Goal: Task Accomplishment & Management: Use online tool/utility

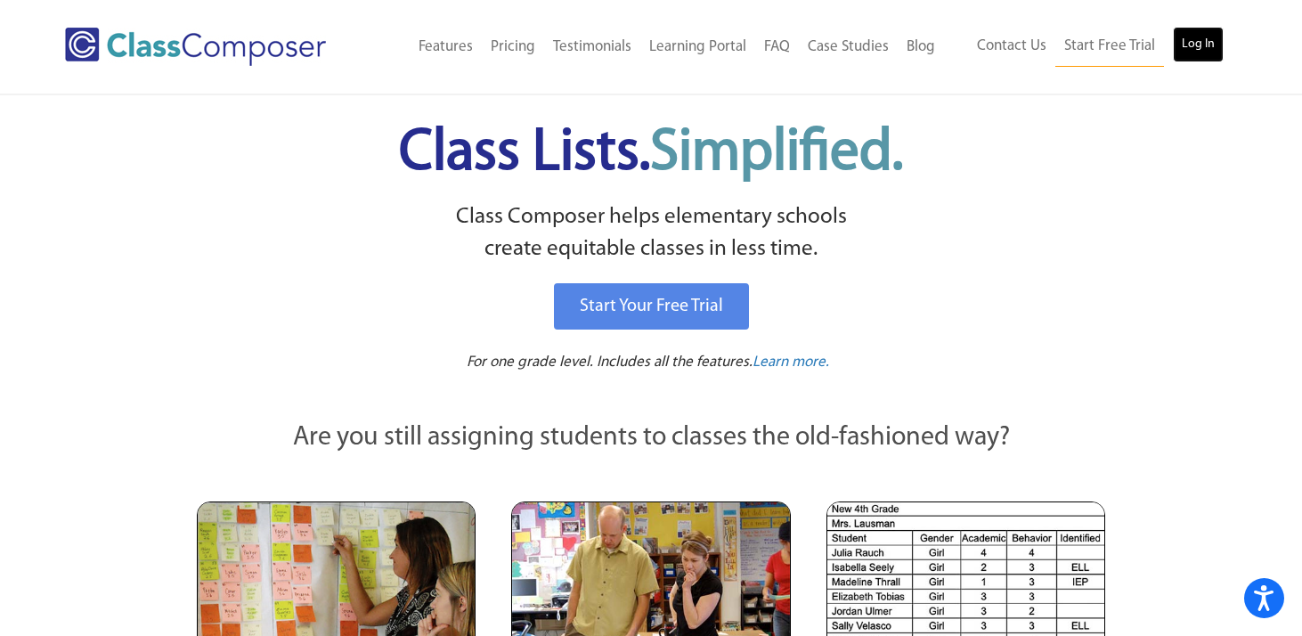
click at [1198, 41] on link "Log In" at bounding box center [1198, 45] width 51 height 36
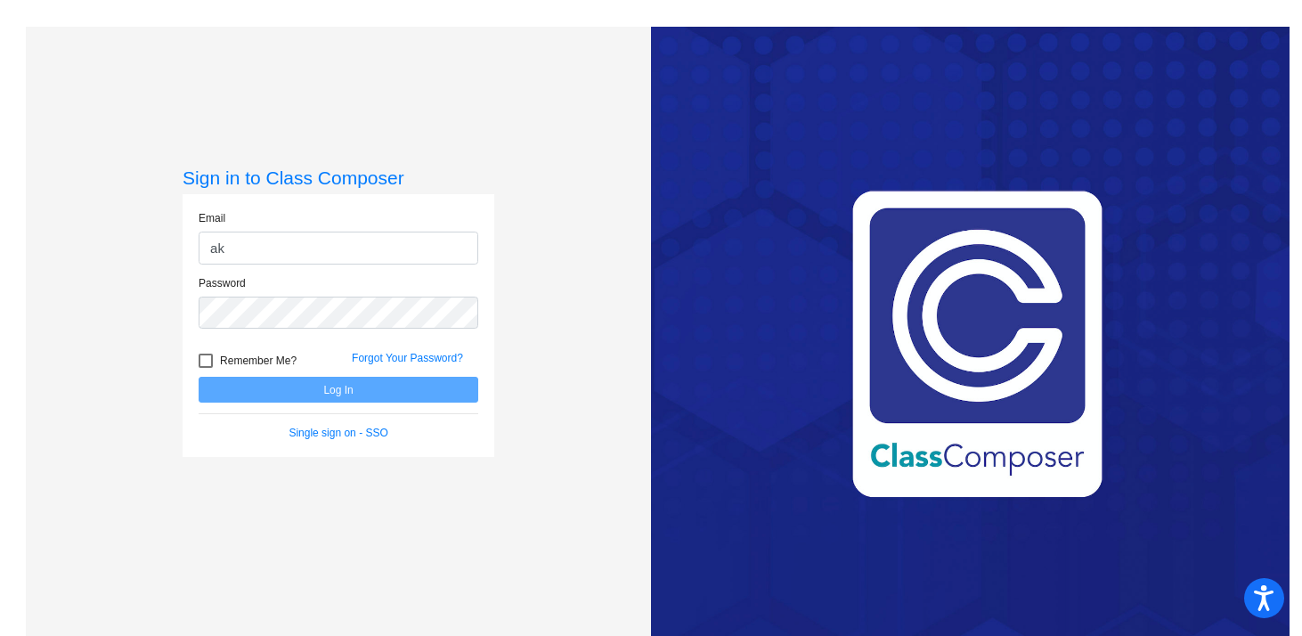
type input "akropf@sd25.org"
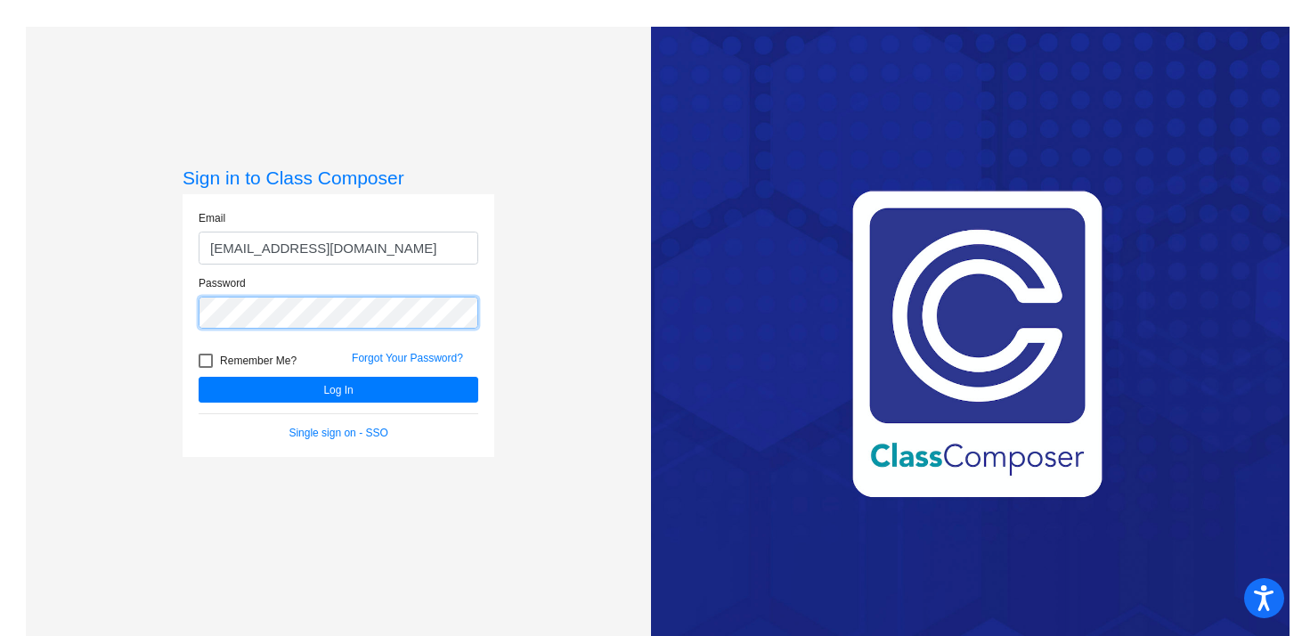
click at [199, 377] on button "Log In" at bounding box center [339, 390] width 280 height 26
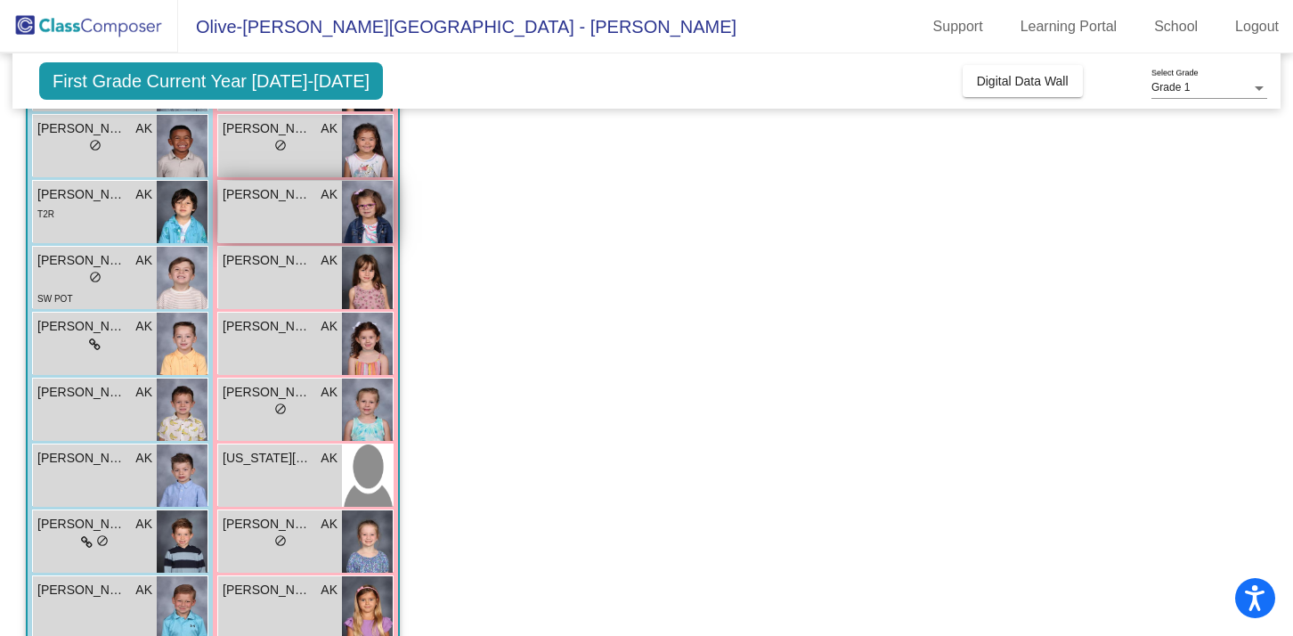
scroll to position [337, 0]
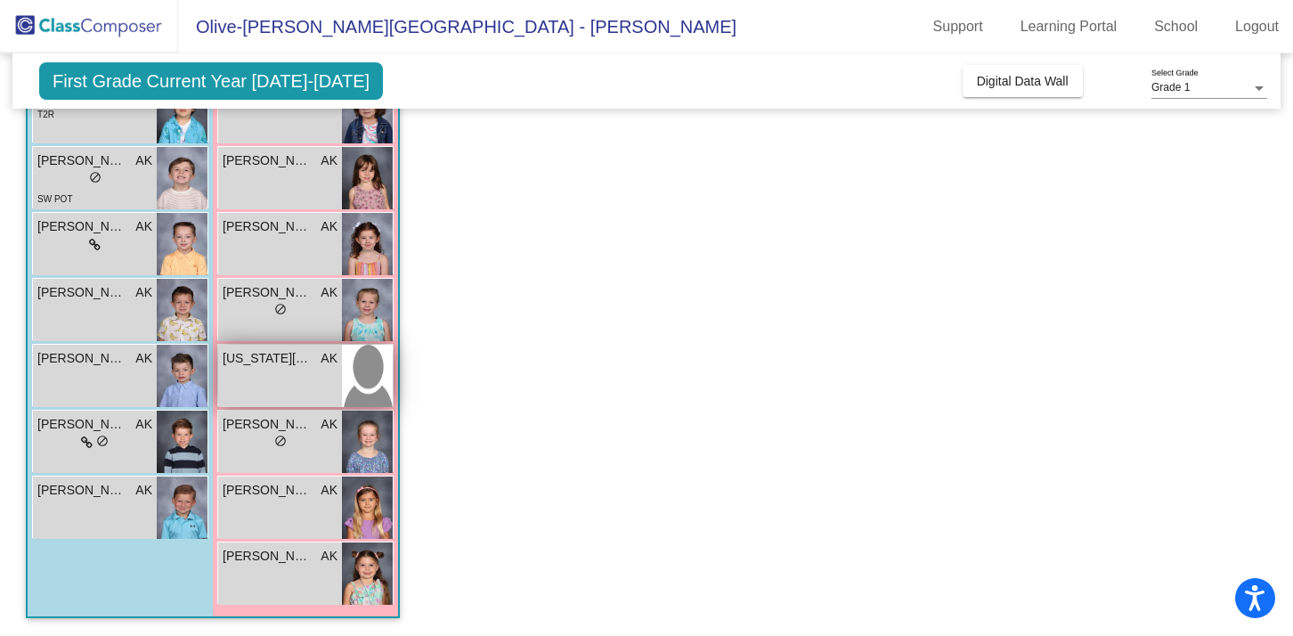
click at [253, 375] on div "Indiana Marion AK lock do_not_disturb_alt" at bounding box center [280, 376] width 124 height 62
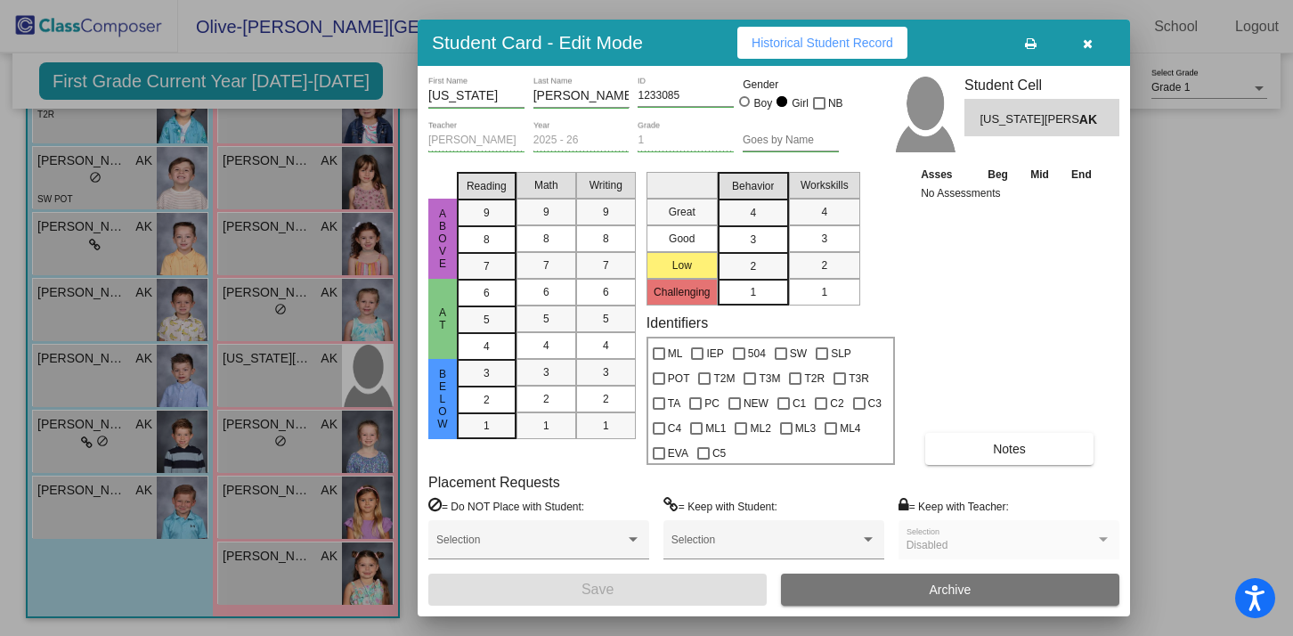
click at [1084, 45] on icon "button" at bounding box center [1088, 43] width 10 height 12
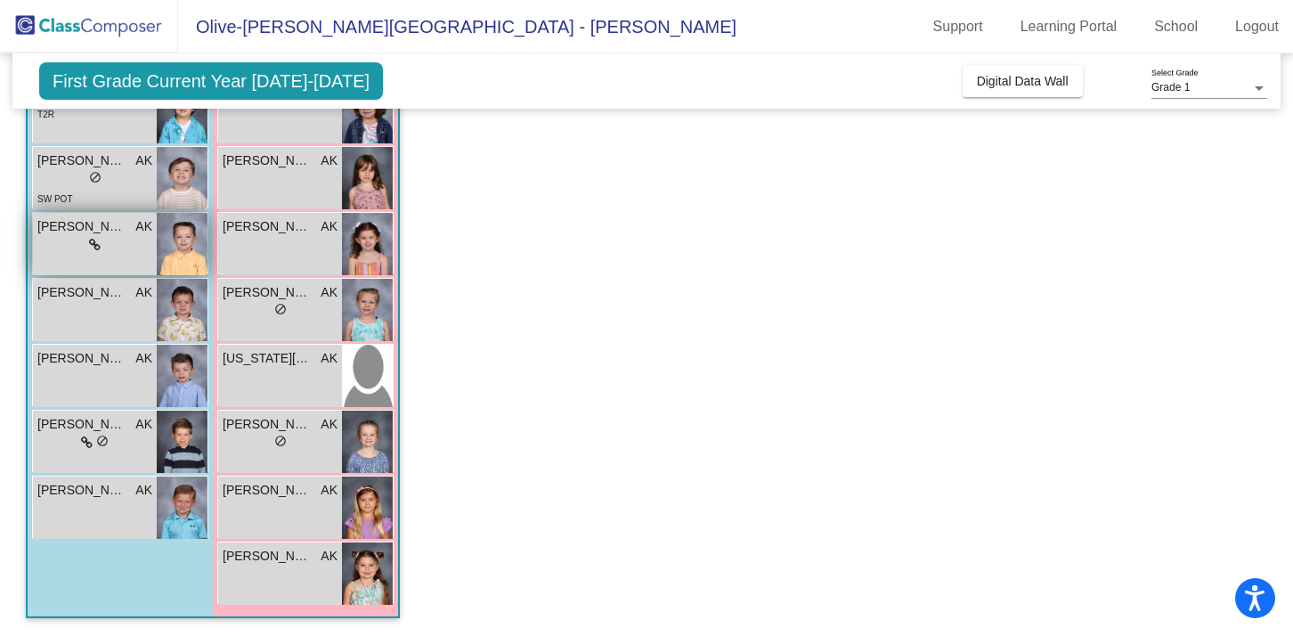
click at [59, 239] on div "lock do_not_disturb_alt" at bounding box center [94, 245] width 115 height 19
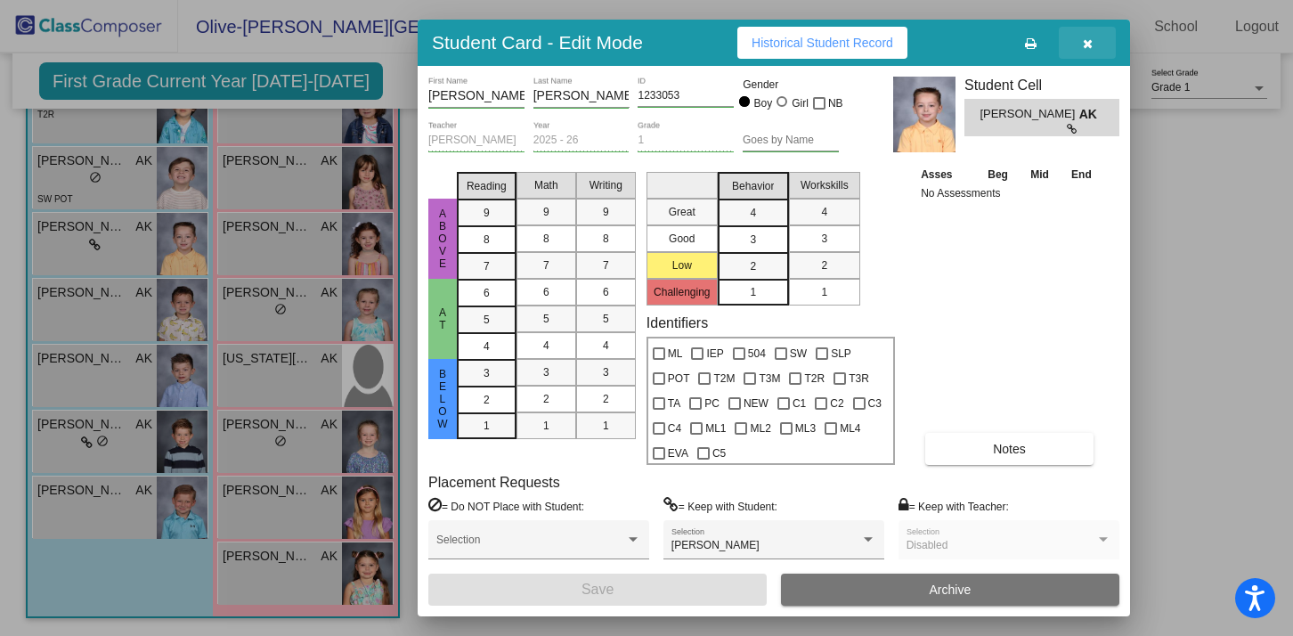
click at [1088, 37] on icon "button" at bounding box center [1088, 43] width 10 height 12
